Goal: Task Accomplishment & Management: Use online tool/utility

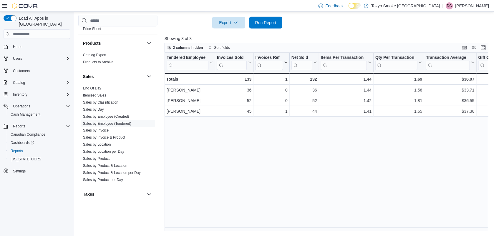
scroll to position [5, 0]
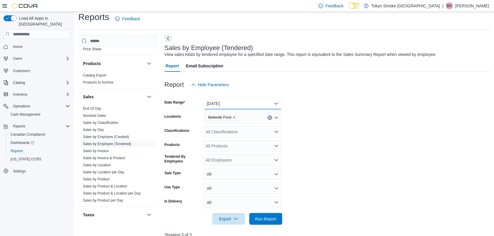
click at [218, 106] on button "[DATE]" at bounding box center [242, 104] width 79 height 12
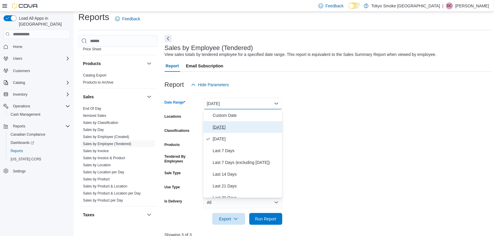
click at [214, 127] on span "[DATE]" at bounding box center [246, 127] width 67 height 7
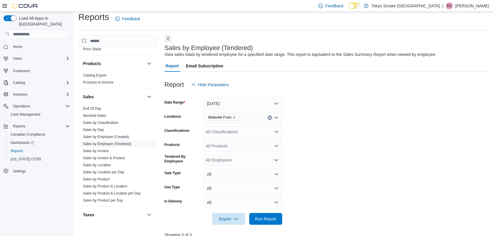
click at [262, 211] on div at bounding box center [327, 210] width 327 height 5
click at [262, 212] on div at bounding box center [327, 210] width 327 height 5
click at [262, 216] on span "Run Report" at bounding box center [265, 219] width 21 height 6
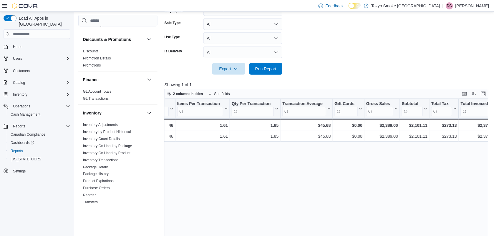
scroll to position [80, 0]
click at [93, 51] on link "Discounts" at bounding box center [91, 52] width 16 height 4
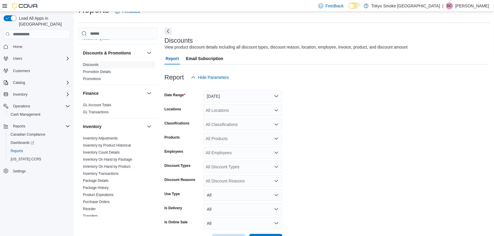
scroll to position [14, 0]
click at [215, 96] on button "[DATE]" at bounding box center [242, 95] width 79 height 12
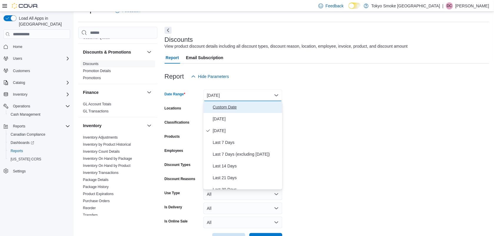
click at [221, 106] on span "Custom Date" at bounding box center [246, 107] width 67 height 7
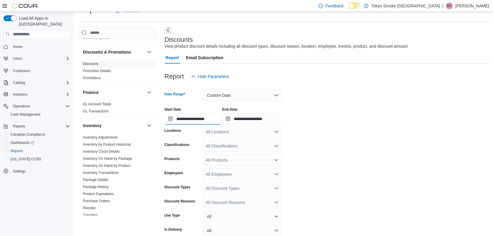
click at [201, 116] on input "**********" at bounding box center [192, 119] width 56 height 12
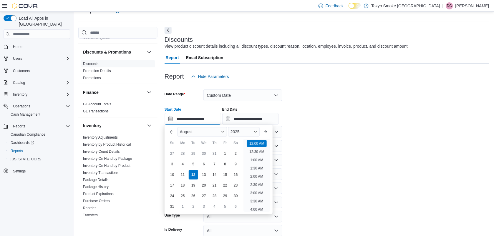
scroll to position [18, 0]
click at [170, 166] on div "3" at bounding box center [172, 164] width 10 height 10
type input "**********"
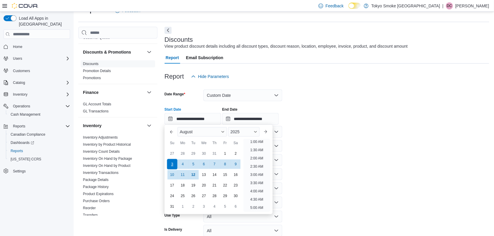
scroll to position [1, 0]
click at [257, 142] on li "12:00 AM" at bounding box center [257, 142] width 20 height 7
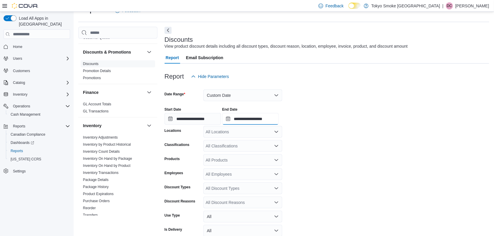
click at [246, 119] on input "**********" at bounding box center [250, 119] width 56 height 12
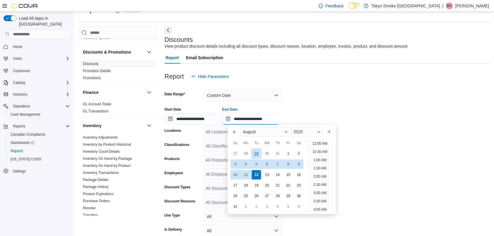
scroll to position [323, 0]
click at [298, 164] on div "9" at bounding box center [299, 164] width 10 height 10
type input "**********"
click at [215, 127] on div "All Locations" at bounding box center [242, 132] width 79 height 12
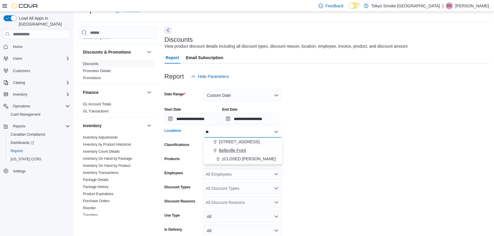
type input "**"
click at [219, 149] on span "Belleville Front" at bounding box center [232, 150] width 27 height 6
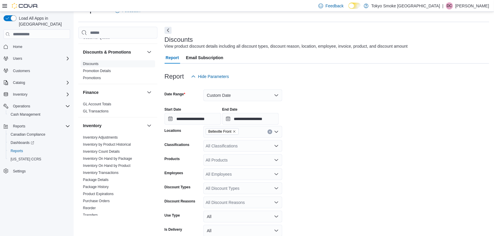
click at [367, 192] on form "**********" at bounding box center [326, 174] width 325 height 185
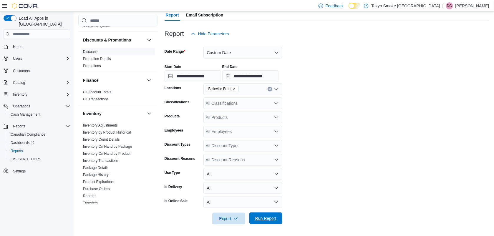
click at [267, 215] on span "Run Report" at bounding box center [266, 218] width 26 height 12
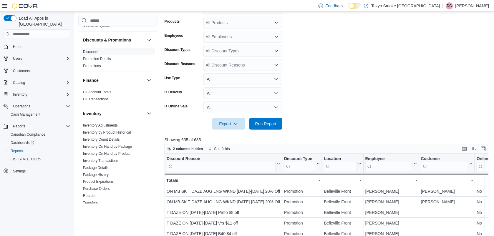
scroll to position [150, 0]
drag, startPoint x: 236, startPoint y: 124, endPoint x: 215, endPoint y: 123, distance: 21.0
click at [215, 123] on button "Export" at bounding box center [228, 124] width 33 height 12
click at [230, 136] on span "Export to Excel" at bounding box center [229, 136] width 26 height 5
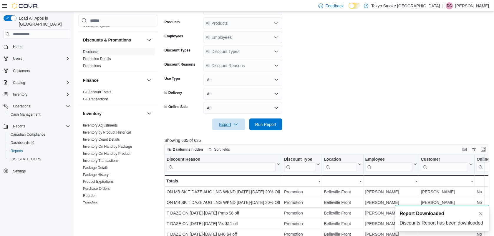
scroll to position [0, 0]
